Goal: Task Accomplishment & Management: Manage account settings

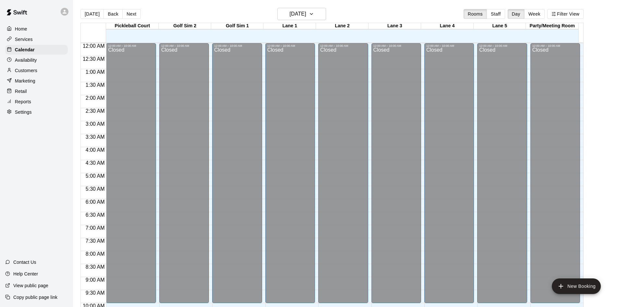
scroll to position [158, 0]
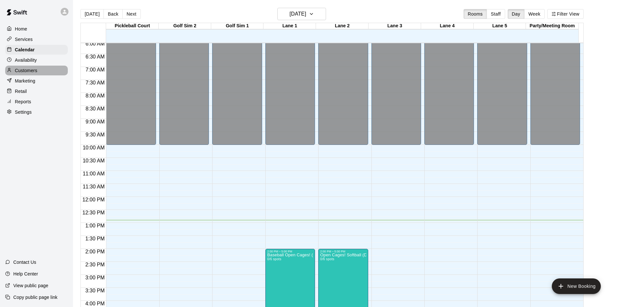
click at [27, 74] on p "Customers" at bounding box center [26, 70] width 22 height 6
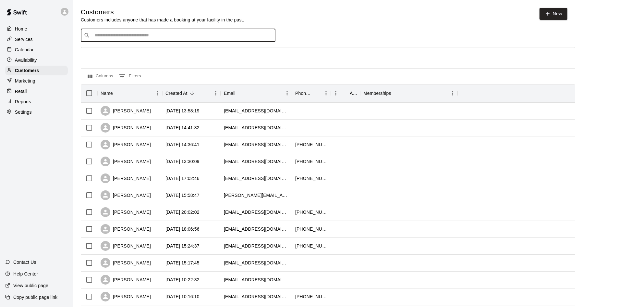
click at [148, 38] on input "Search customers by name or email" at bounding box center [183, 35] width 180 height 6
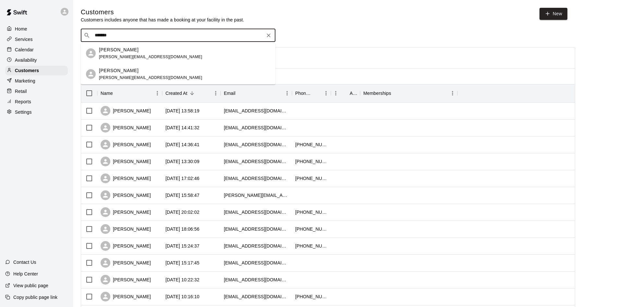
type input "********"
click at [132, 60] on div "[PERSON_NAME] [PERSON_NAME][EMAIL_ADDRESS][DOMAIN_NAME]" at bounding box center [178, 53] width 195 height 21
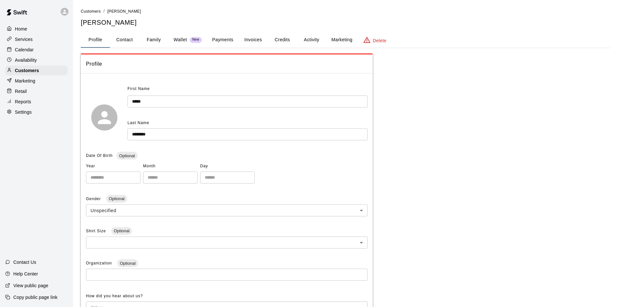
click at [150, 38] on button "Family" at bounding box center [153, 40] width 29 height 16
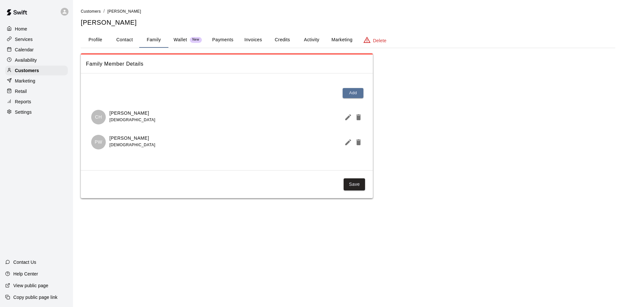
click at [90, 39] on button "Profile" at bounding box center [95, 40] width 29 height 16
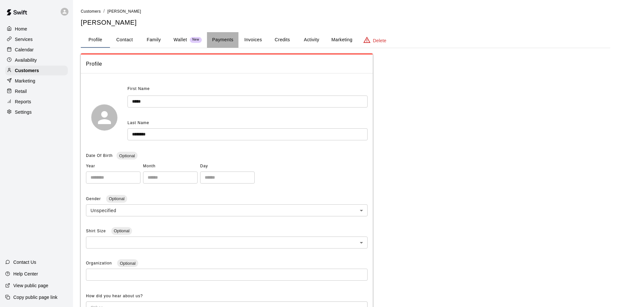
click at [230, 41] on button "Payments" at bounding box center [222, 40] width 31 height 16
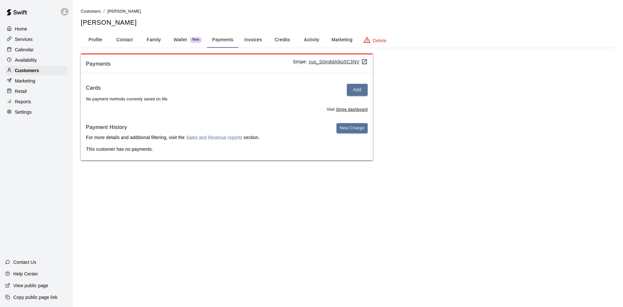
click at [312, 41] on button "Activity" at bounding box center [311, 40] width 29 height 16
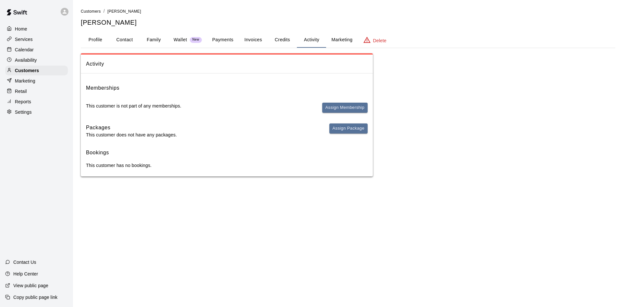
click at [128, 40] on button "Contact" at bounding box center [124, 40] width 29 height 16
select select "**"
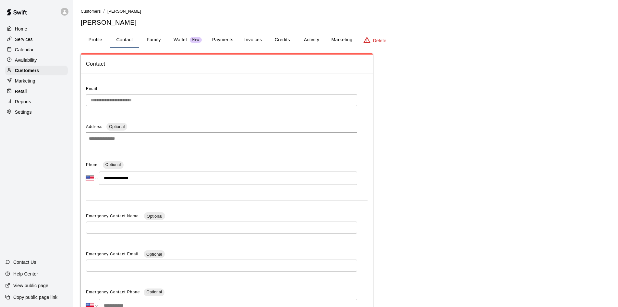
click at [97, 44] on button "Profile" at bounding box center [95, 40] width 29 height 16
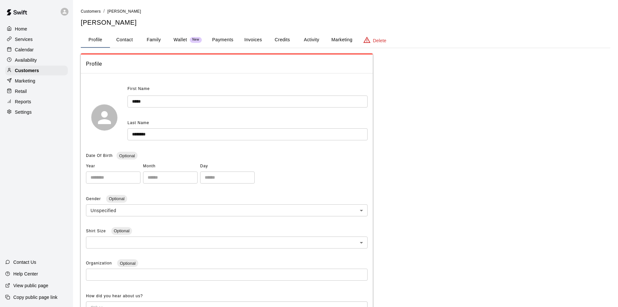
scroll to position [97, 0]
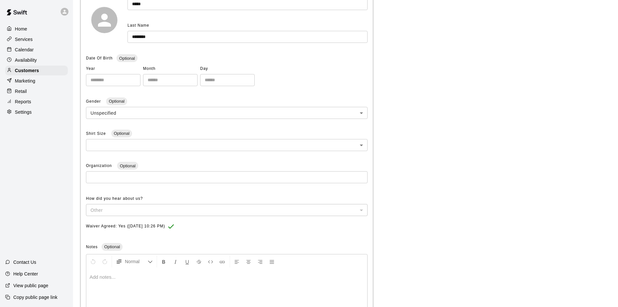
click at [29, 26] on div "Home" at bounding box center [36, 29] width 63 height 10
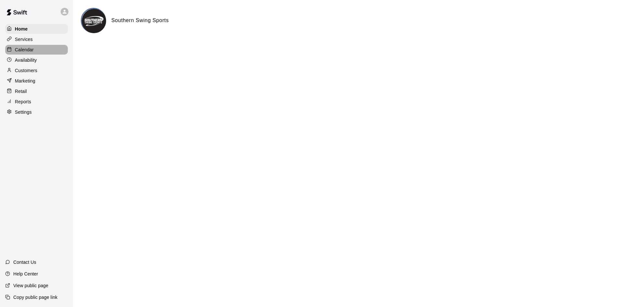
click at [28, 47] on p "Calendar" at bounding box center [24, 49] width 19 height 6
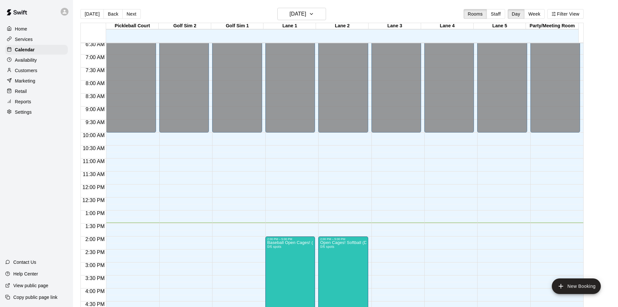
scroll to position [235, 0]
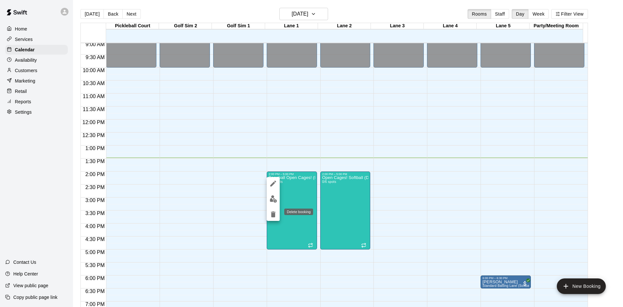
click at [270, 215] on icon "delete" at bounding box center [273, 214] width 8 height 8
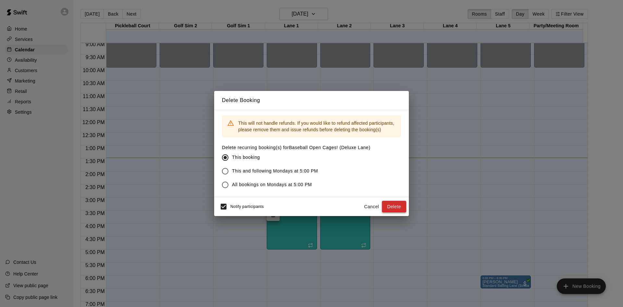
click at [393, 203] on button "Delete" at bounding box center [394, 206] width 24 height 12
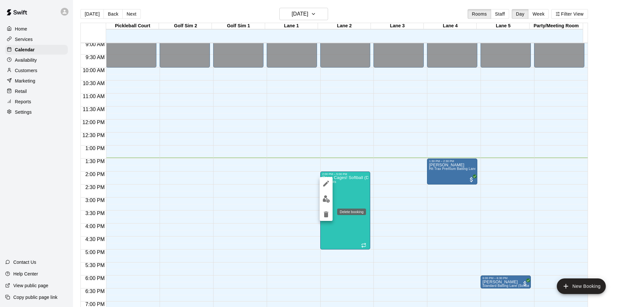
click at [329, 215] on icon "delete" at bounding box center [326, 214] width 8 height 8
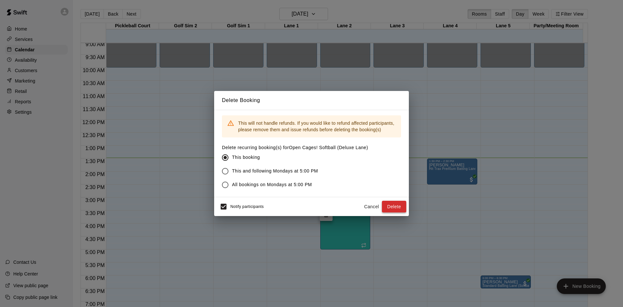
click at [389, 208] on button "Delete" at bounding box center [394, 206] width 24 height 12
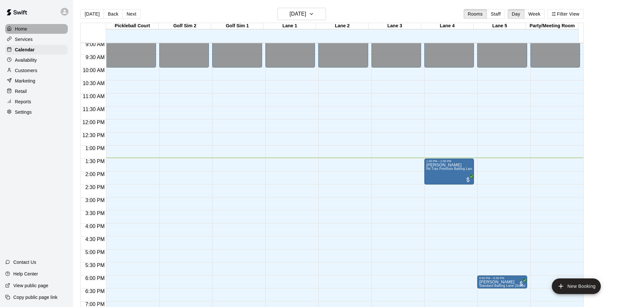
click at [22, 28] on p "Home" at bounding box center [21, 29] width 12 height 6
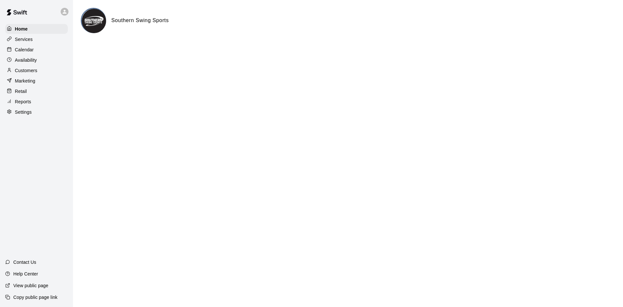
click at [24, 51] on p "Calendar" at bounding box center [24, 49] width 19 height 6
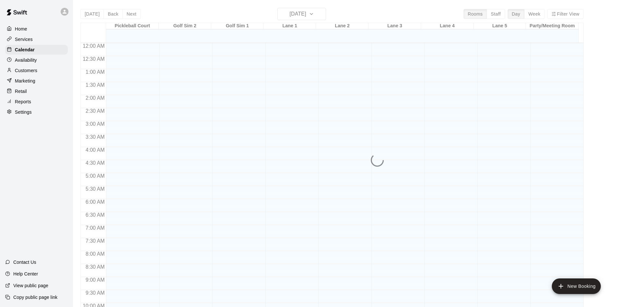
scroll to position [332, 0]
